Goal: Task Accomplishment & Management: Complete application form

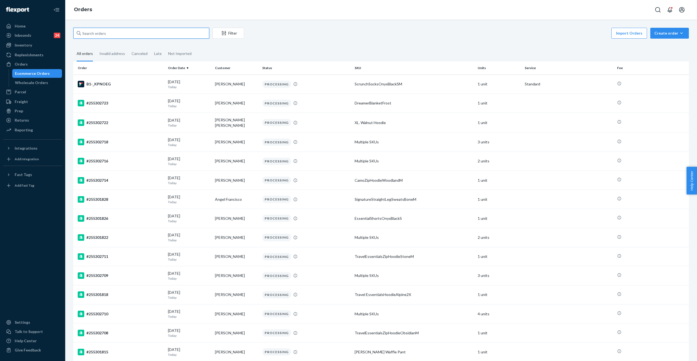
click at [145, 37] on input "text" at bounding box center [141, 33] width 136 height 11
paste input "#255160585"
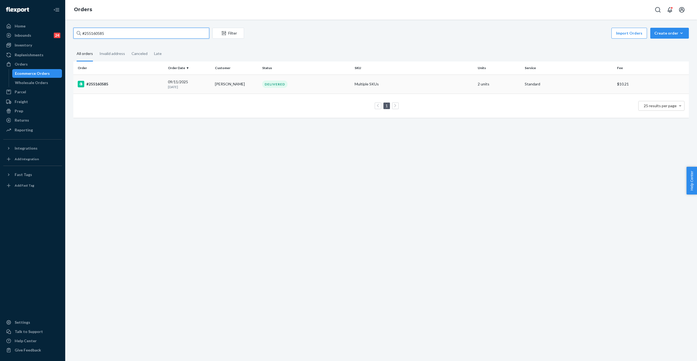
type input "#255160585"
click at [356, 80] on td "Multiple SKUs" at bounding box center [413, 83] width 123 height 19
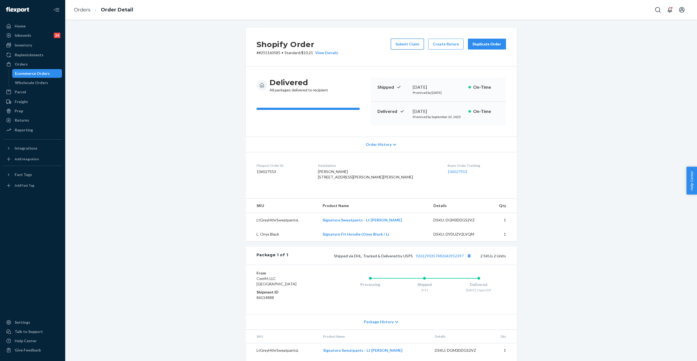
click at [414, 46] on button "Submit Claim" at bounding box center [407, 44] width 33 height 11
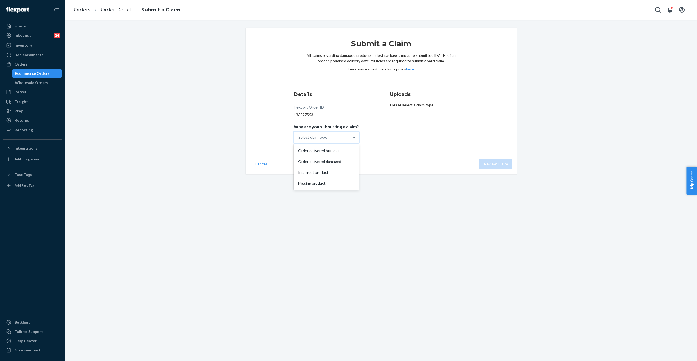
click at [320, 140] on div "Select claim type" at bounding box center [321, 137] width 55 height 11
click at [299, 140] on input "Why are you submitting a claim? option Order delivered but lost focused, 1 of 4…" at bounding box center [298, 136] width 1 height 5
click at [326, 152] on div "Order delivered but lost" at bounding box center [326, 150] width 63 height 11
click at [299, 140] on input "Why are you submitting a claim? option Order delivered but lost focused, 0 of 4…" at bounding box center [298, 136] width 1 height 5
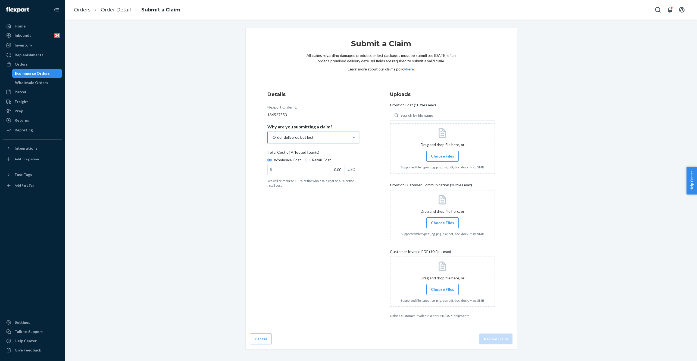
click at [289, 161] on span "Wholesale Cost" at bounding box center [287, 159] width 27 height 5
click at [272, 161] on input "Wholesale Cost" at bounding box center [269, 160] width 4 height 4
click at [287, 172] on input "0.00" at bounding box center [306, 169] width 77 height 10
type input "79.00"
click at [446, 159] on label "Choose Files" at bounding box center [442, 156] width 32 height 11
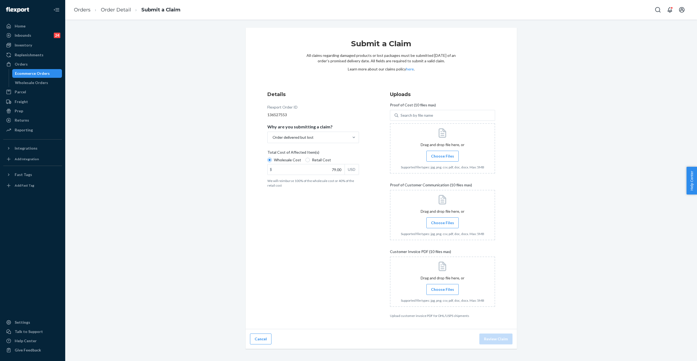
click at [443, 159] on input "Choose Files" at bounding box center [442, 156] width 0 height 6
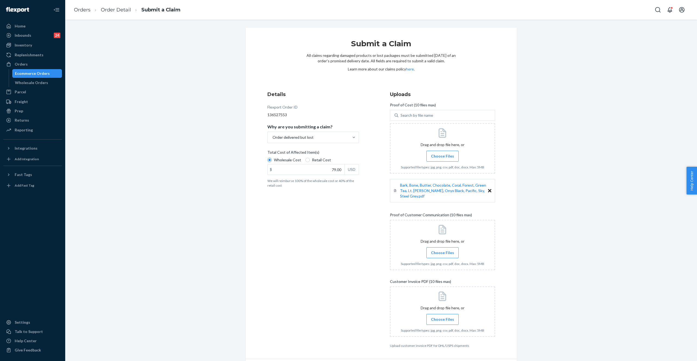
scroll to position [17, 0]
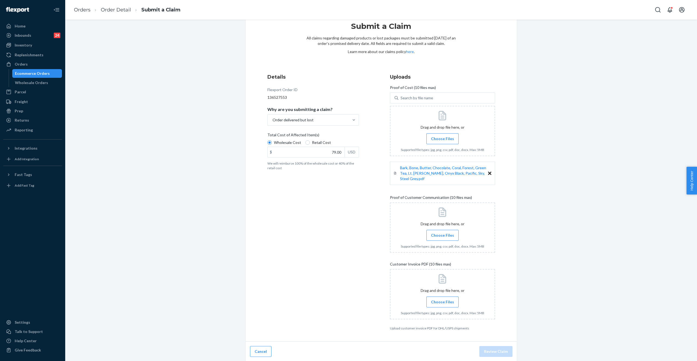
click at [436, 236] on span "Choose Files" at bounding box center [442, 234] width 23 height 5
click at [442, 236] on input "Choose Files" at bounding box center [442, 235] width 0 height 6
click at [444, 299] on span "Choose Files" at bounding box center [442, 301] width 23 height 5
click at [443, 299] on input "Choose Files" at bounding box center [442, 302] width 0 height 6
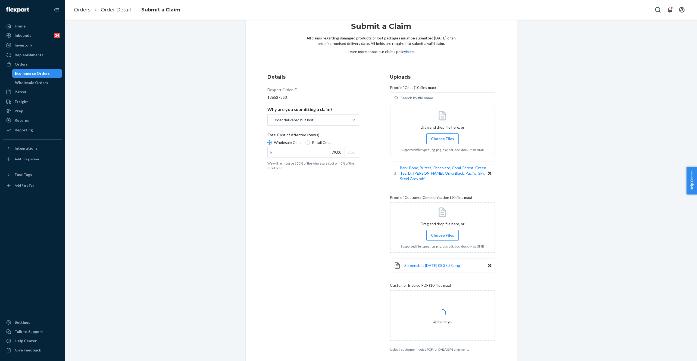
scroll to position [38, 0]
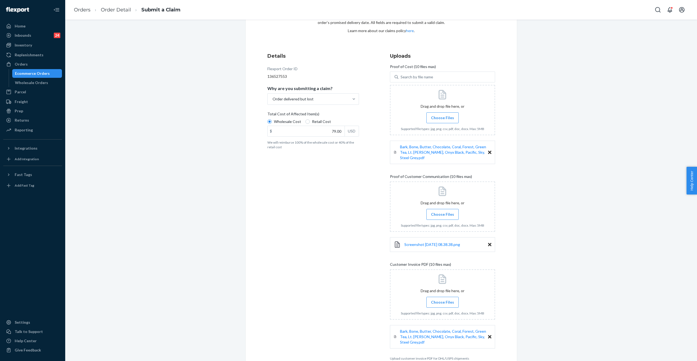
click at [488, 335] on icon at bounding box center [489, 336] width 3 height 5
click at [440, 305] on label "Choose Files" at bounding box center [442, 301] width 32 height 11
click at [442, 305] on input "Choose Files" at bounding box center [442, 302] width 0 height 6
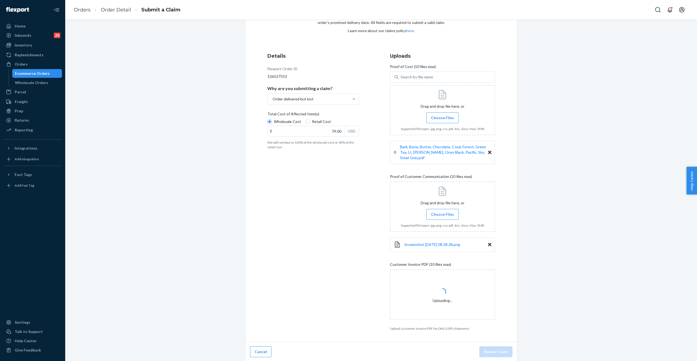
click at [434, 212] on span "Choose Files" at bounding box center [442, 213] width 23 height 5
click at [442, 212] on input "Choose Files" at bounding box center [442, 214] width 0 height 6
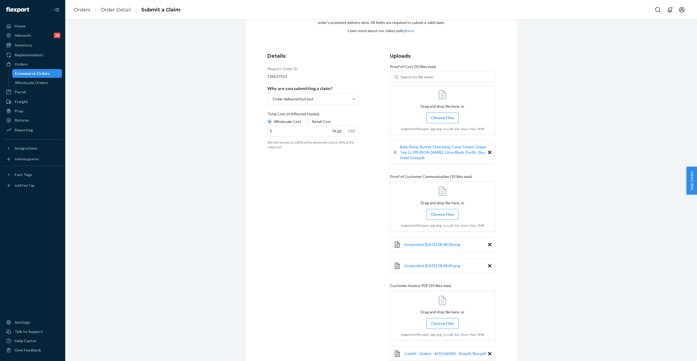
scroll to position [81, 0]
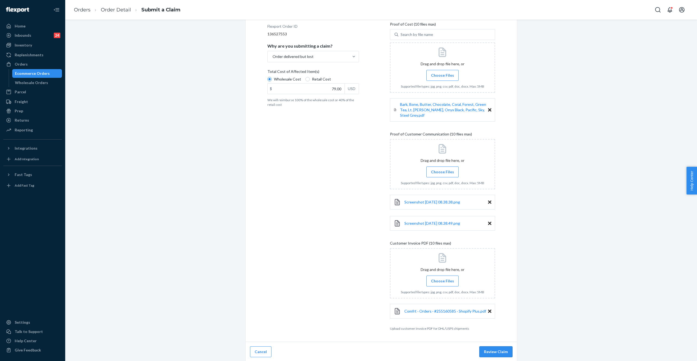
click at [492, 351] on button "Review Claim" at bounding box center [495, 351] width 33 height 11
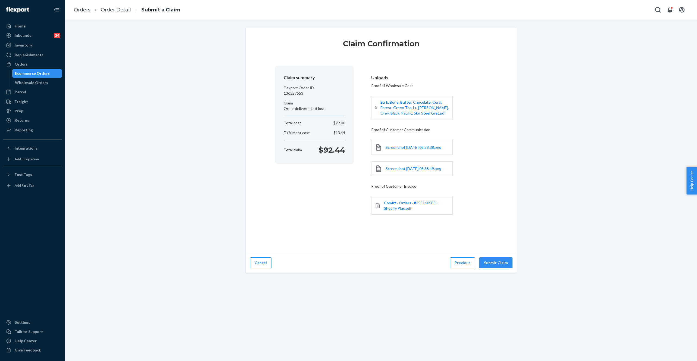
click at [494, 261] on div "Cancel Previous Submit Claim" at bounding box center [381, 263] width 271 height 20
click at [492, 265] on button "Submit Claim" at bounding box center [495, 262] width 33 height 11
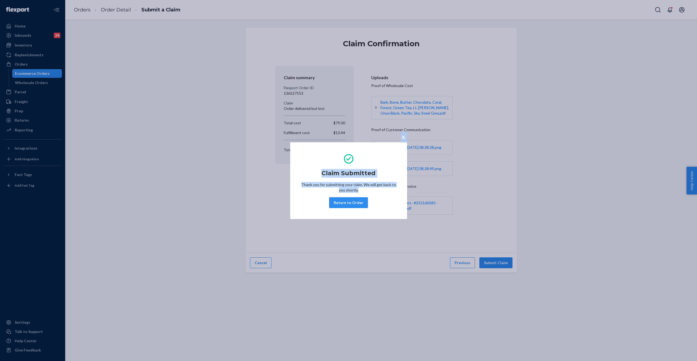
click at [394, 218] on div "× Claim Submitted Thank you for submitting your claim. We will get back to you …" at bounding box center [348, 180] width 697 height 361
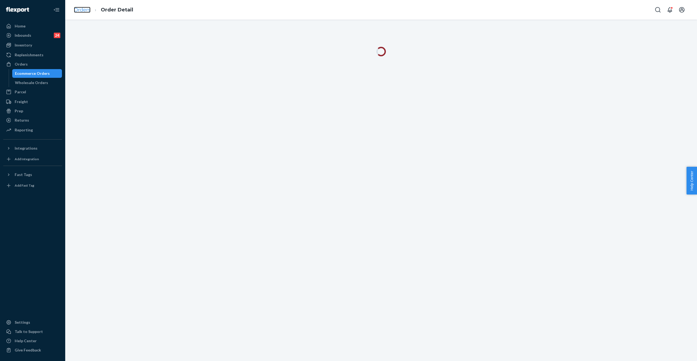
click at [79, 10] on link "Orders" at bounding box center [82, 10] width 17 height 6
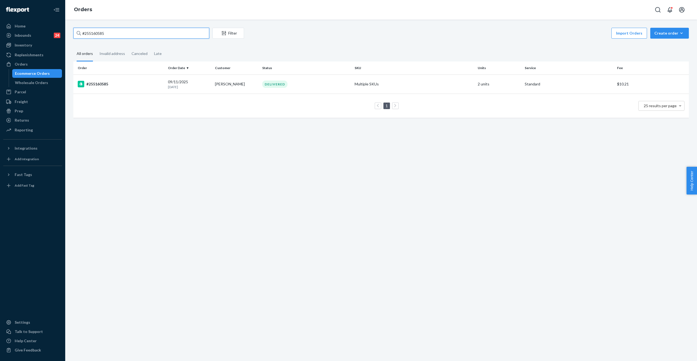
click at [128, 34] on input "#255160585" at bounding box center [141, 33] width 136 height 11
paste input "3799142"
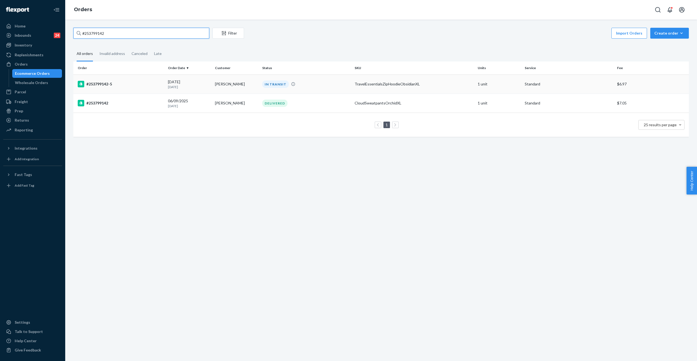
type input "#253799142"
click at [275, 84] on div "IN TRANSIT" at bounding box center [275, 83] width 27 height 7
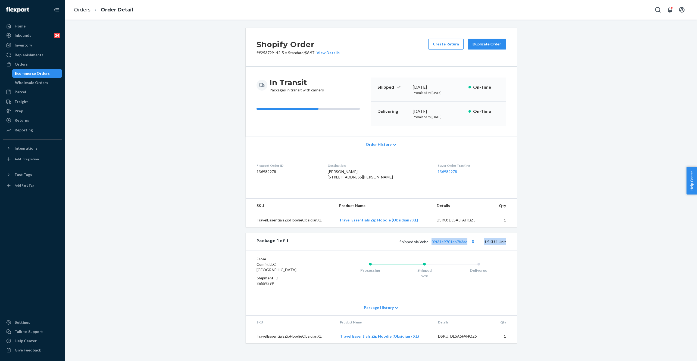
drag, startPoint x: 430, startPoint y: 254, endPoint x: 464, endPoint y: 256, distance: 34.3
click at [464, 250] on div "Package 1 of 1 Shipped via Veho 09f31e9701eb7b3ae 1 SKU 1 Unit" at bounding box center [381, 241] width 271 height 18
copy div "09f31e9701eb7b3ae 1 SKU 1 Unit"
click at [79, 14] on ol "Orders Order Detail" at bounding box center [104, 10] width 68 height 16
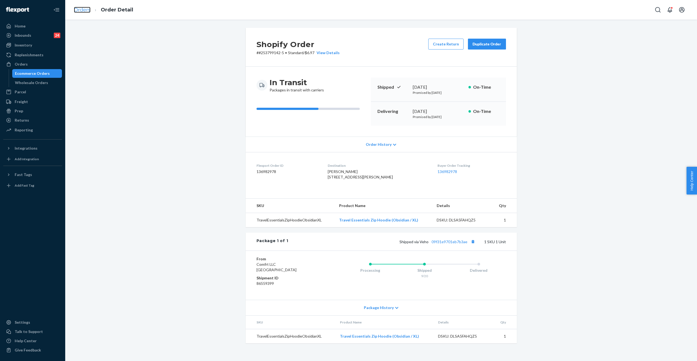
click at [84, 12] on link "Orders" at bounding box center [82, 10] width 17 height 6
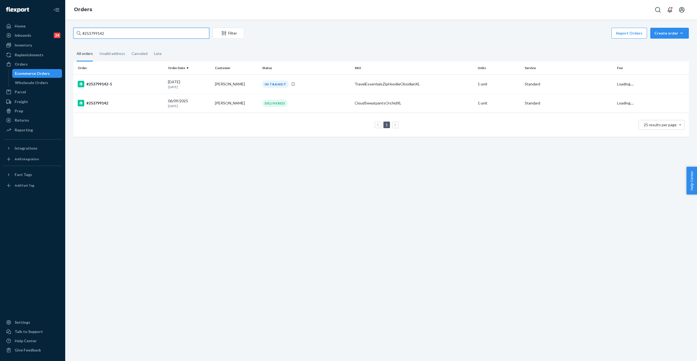
click at [95, 31] on input "#253799142" at bounding box center [141, 33] width 136 height 11
click at [95, 29] on input "#253799142" at bounding box center [141, 33] width 136 height 11
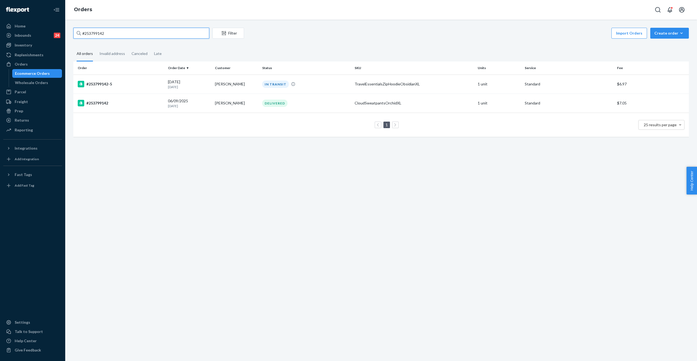
paste input "1LSCYM1005C3YZY"
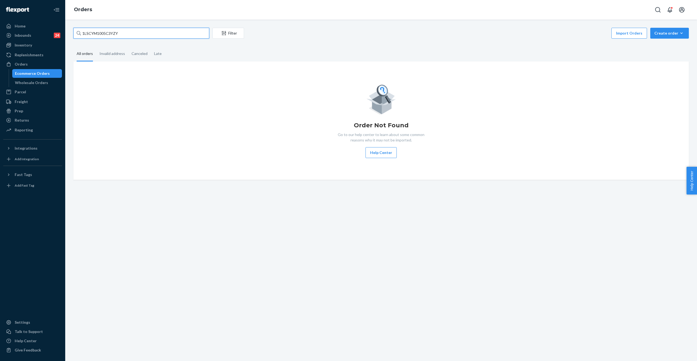
type input "1LSCYM1005C3YZY"
